Goal: Task Accomplishment & Management: Use online tool/utility

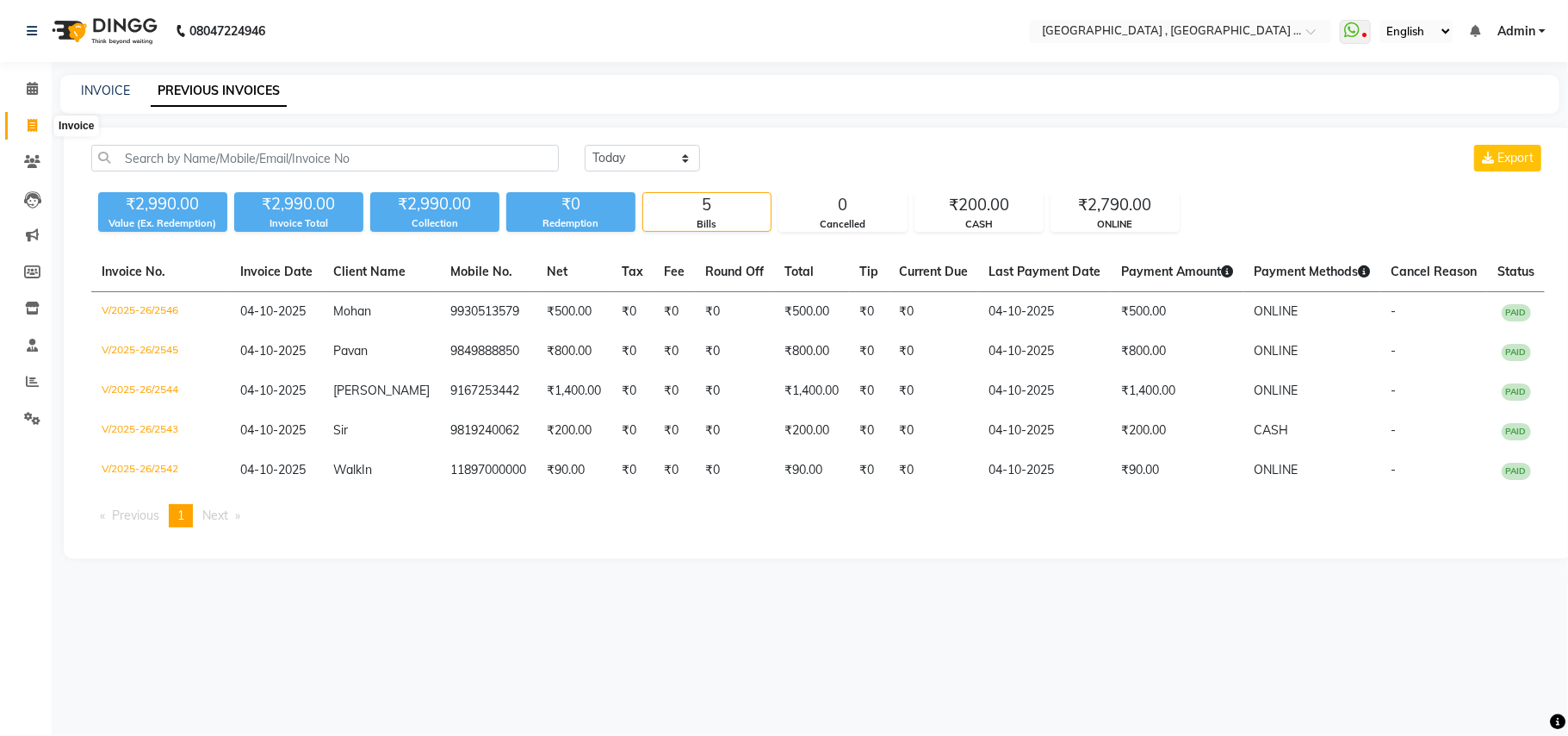
click at [24, 121] on span at bounding box center [32, 126] width 30 height 19
select select "service"
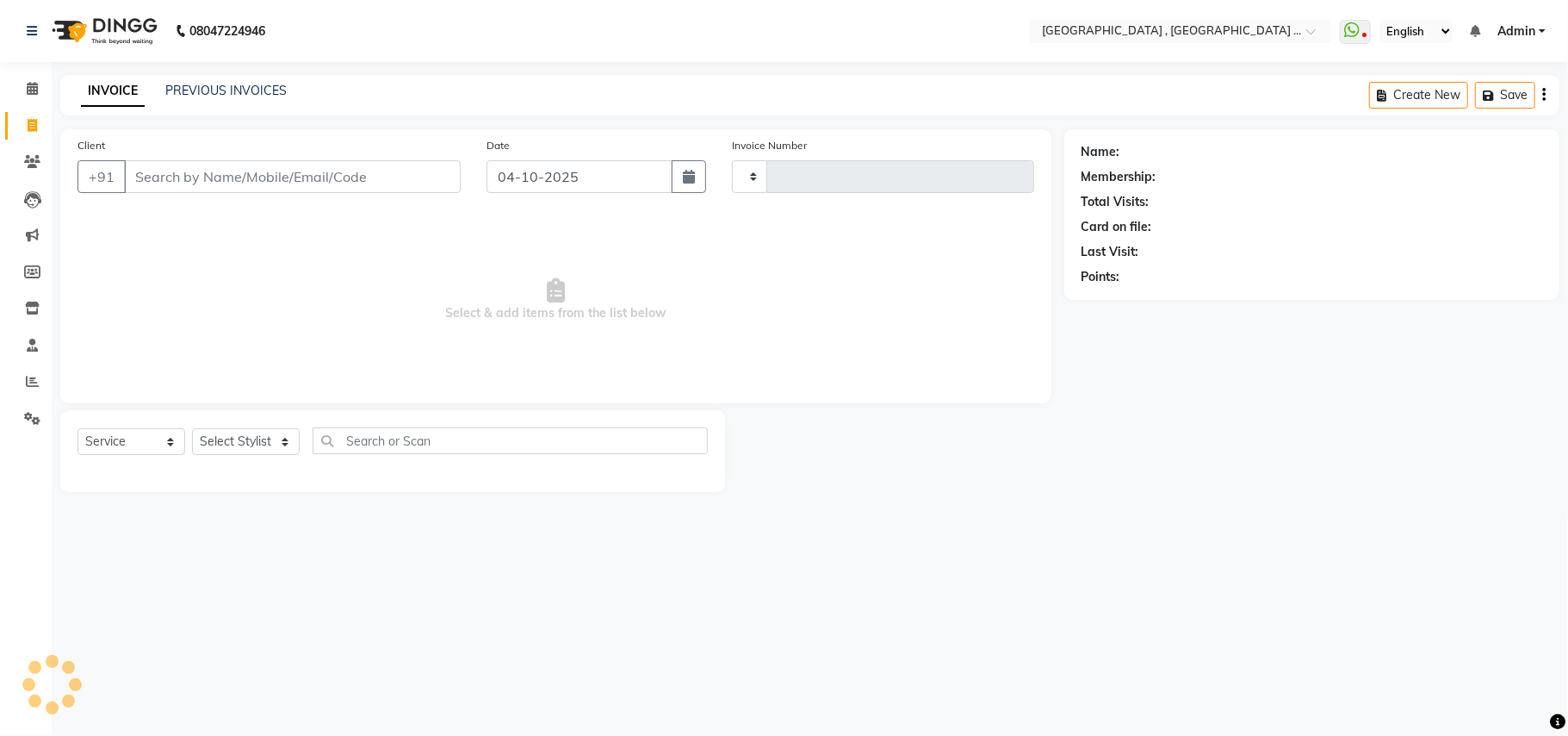
type input "2547"
select select "4558"
click at [177, 186] on input "Client" at bounding box center [292, 176] width 337 height 33
click at [186, 184] on input "Client" at bounding box center [292, 176] width 337 height 33
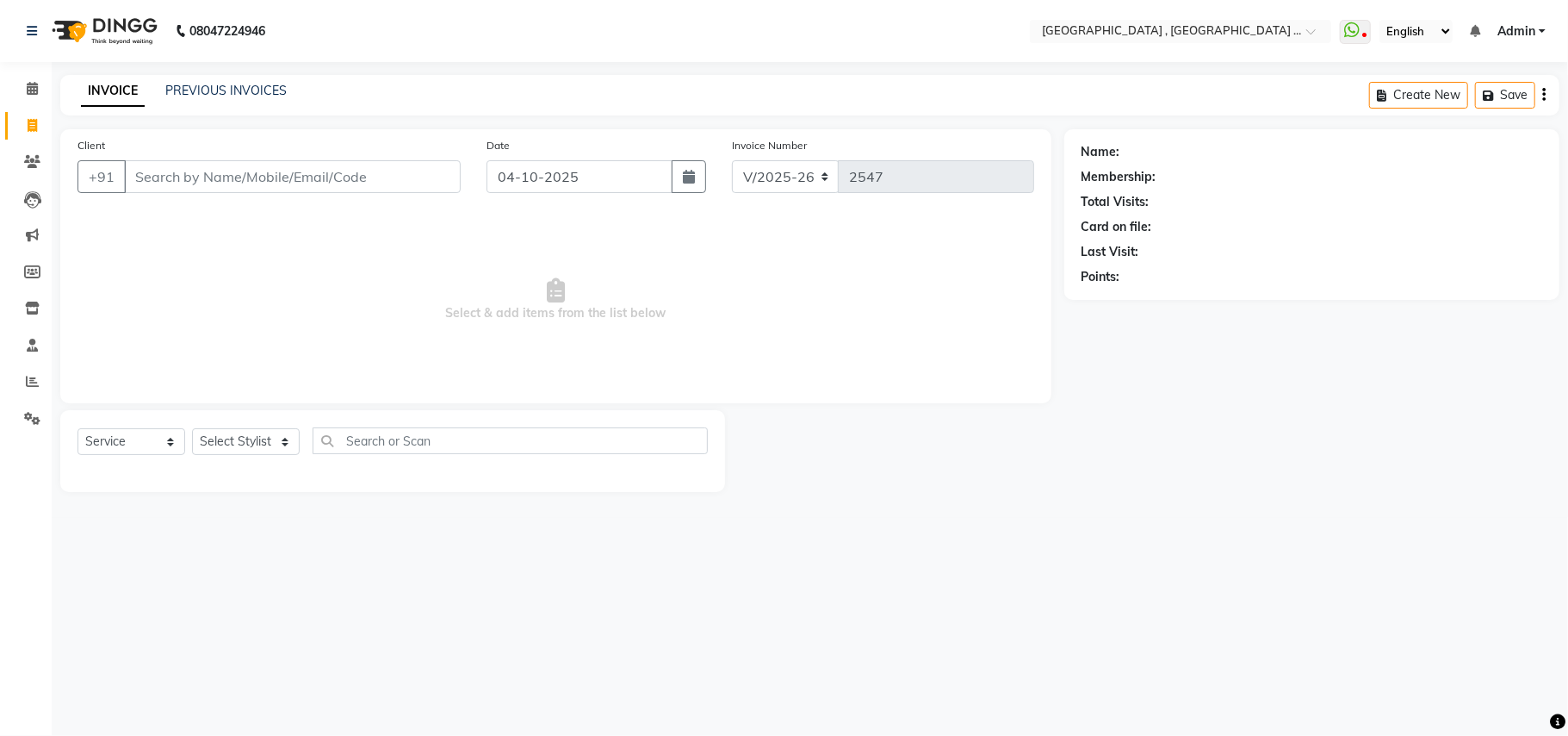
click at [203, 79] on div "INVOICE PREVIOUS INVOICES Create New Save" at bounding box center [809, 95] width 1499 height 41
click at [203, 82] on link "PREVIOUS INVOICES" at bounding box center [226, 90] width 121 height 15
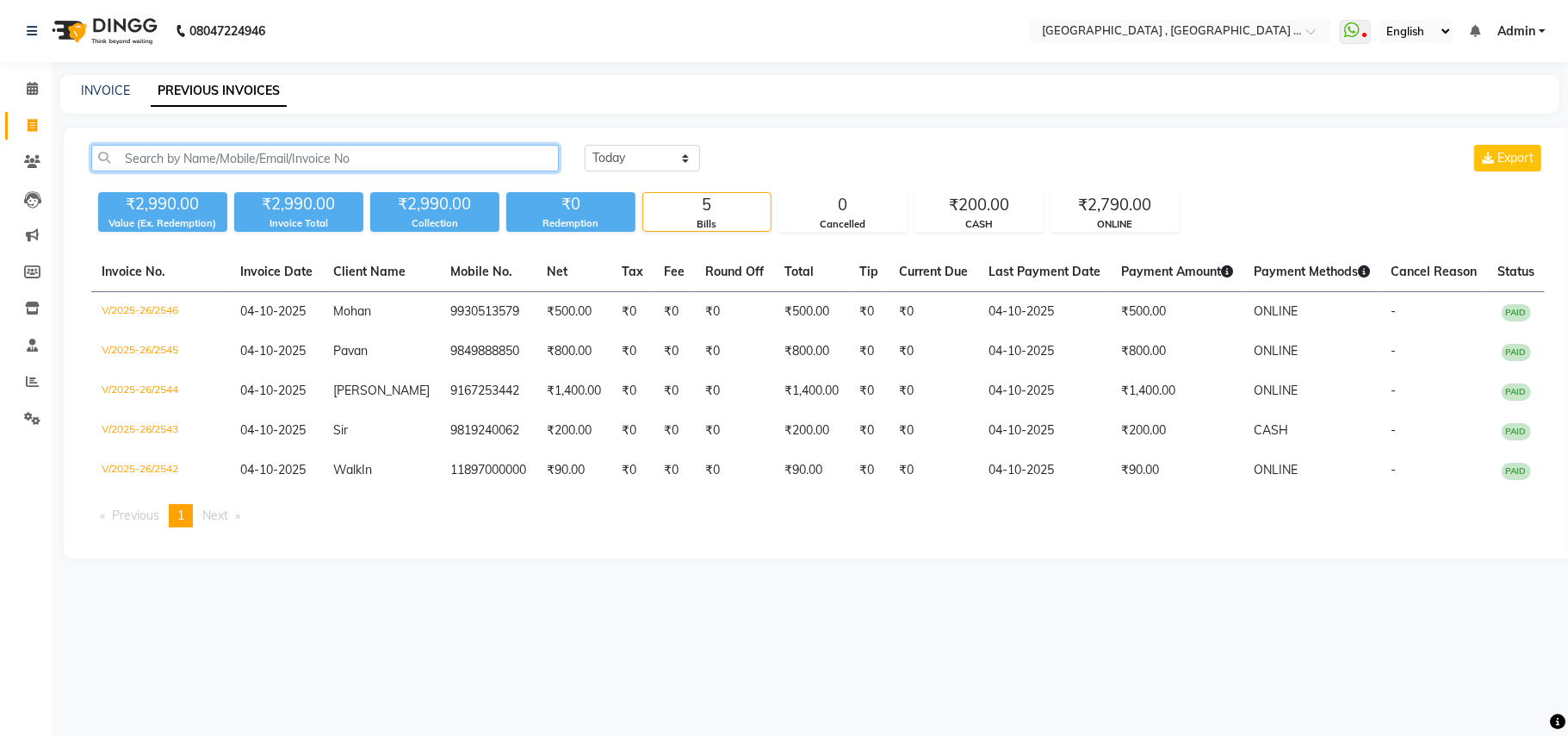
click at [186, 167] on input "text" at bounding box center [324, 158] width 467 height 27
click at [5, 121] on link "Invoice" at bounding box center [25, 126] width 42 height 28
select select "service"
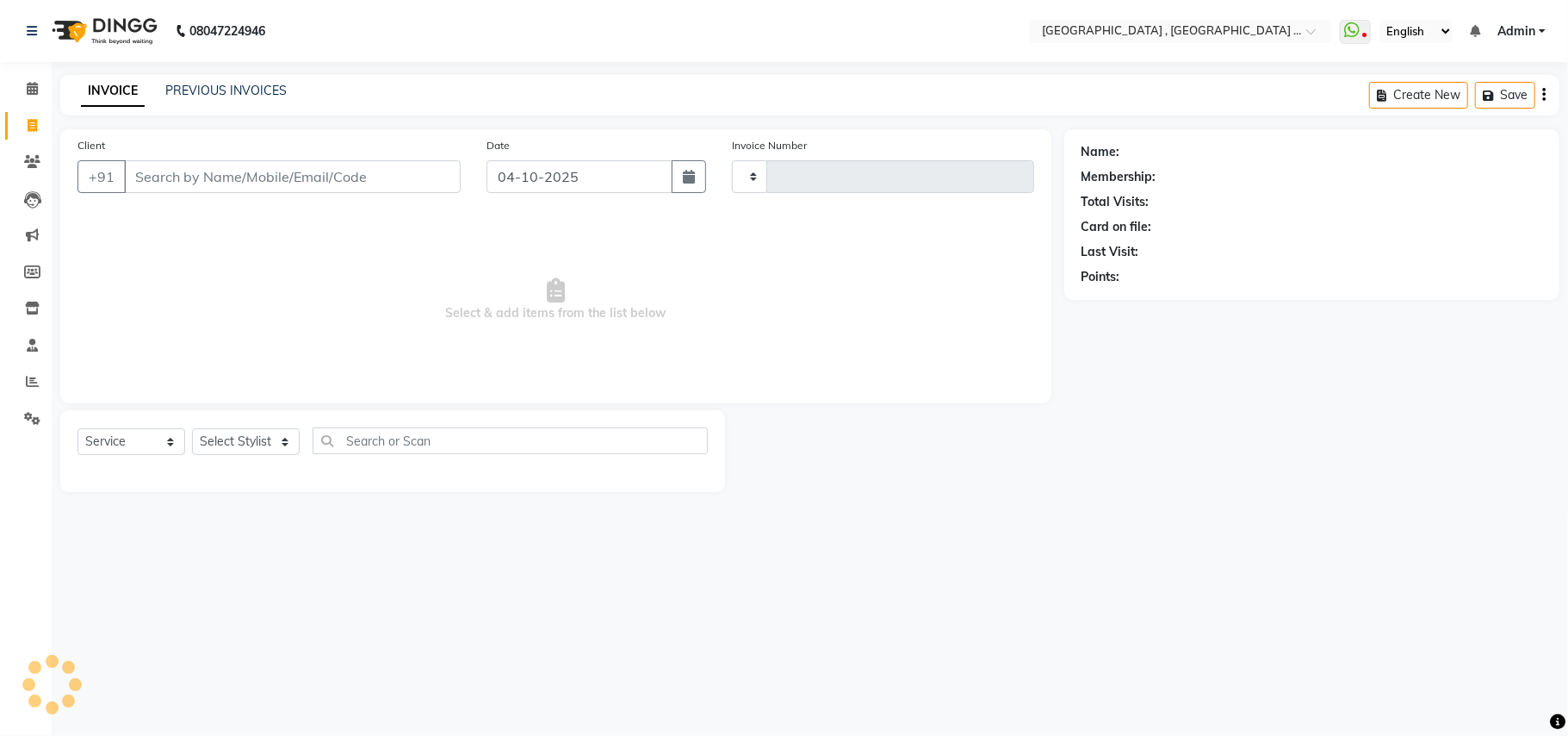
type input "2547"
select select "4558"
